Goal: Information Seeking & Learning: Learn about a topic

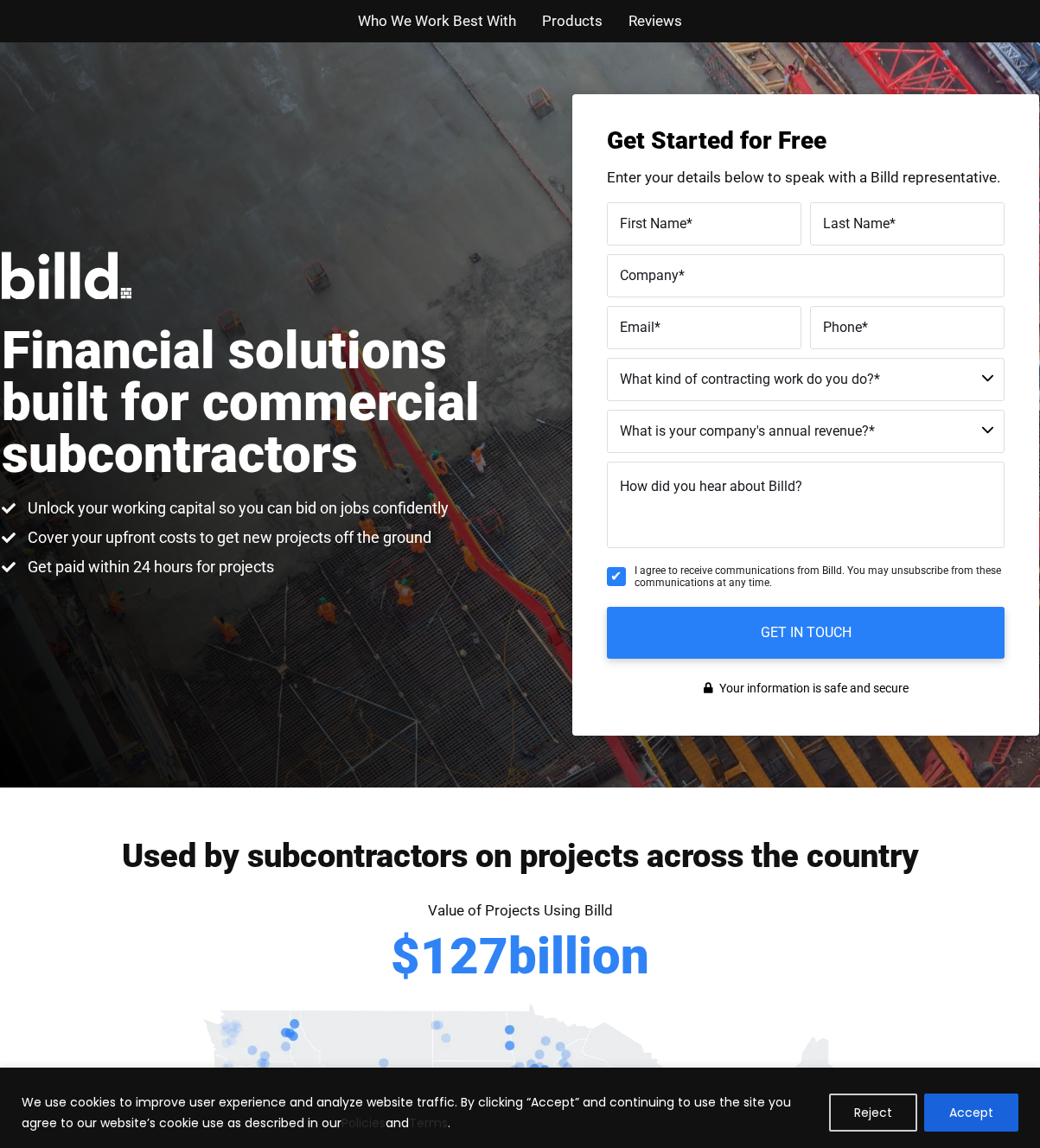
click at [579, 24] on span "Products" at bounding box center [572, 21] width 61 height 25
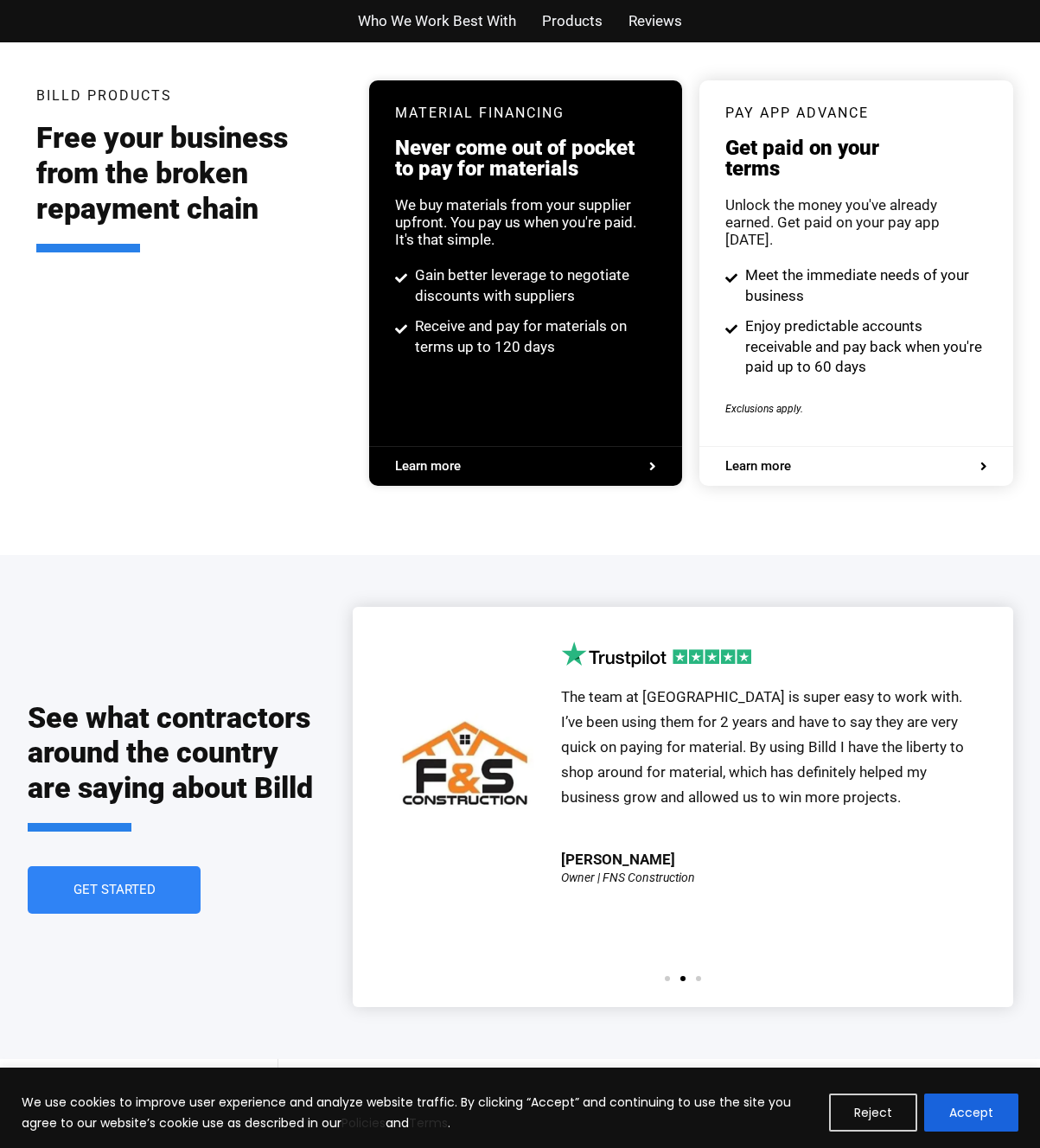
scroll to position [3295, 0]
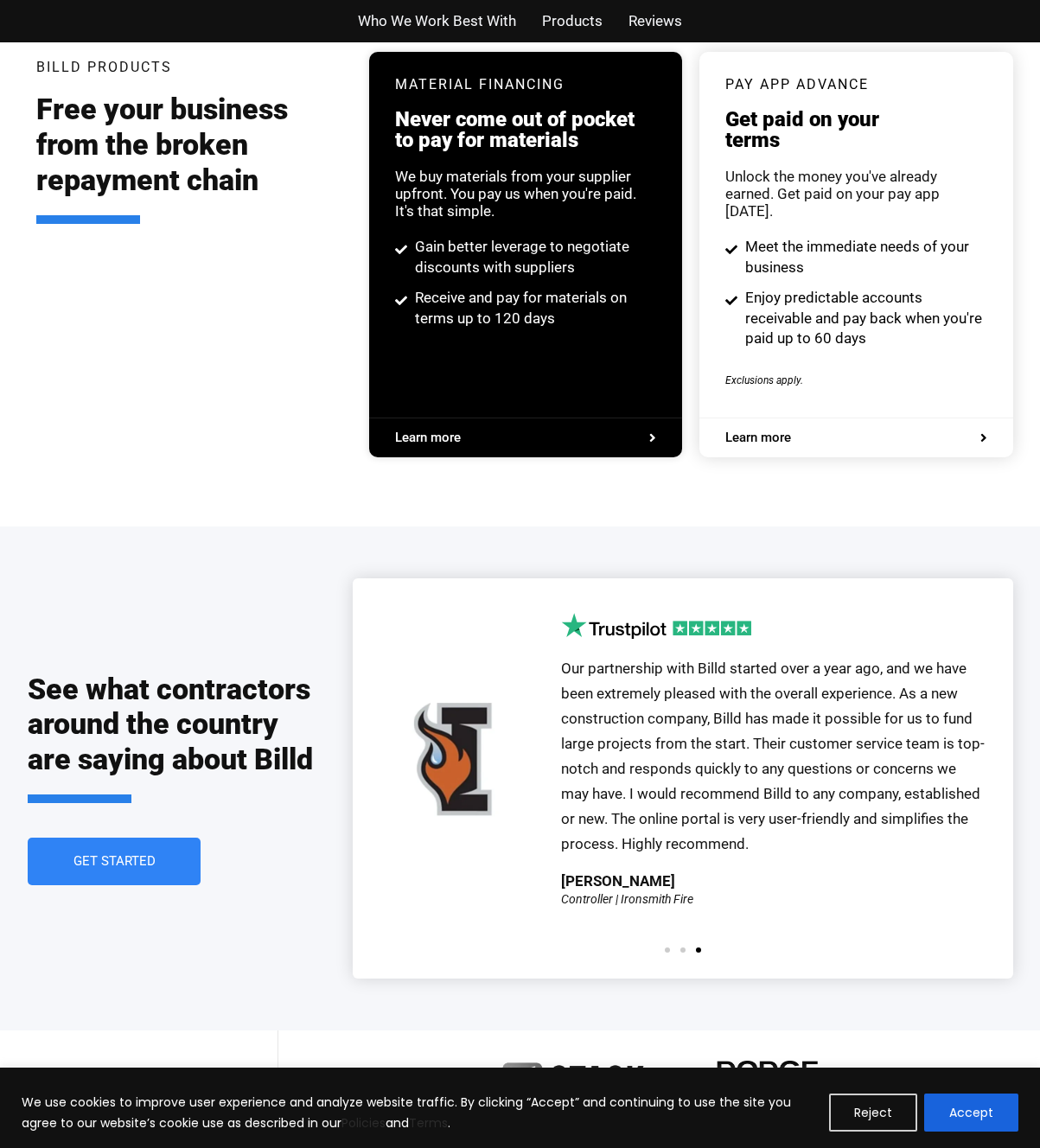
click at [781, 431] on span "Learn more" at bounding box center [758, 438] width 66 height 13
